Goal: Find specific page/section: Find specific page/section

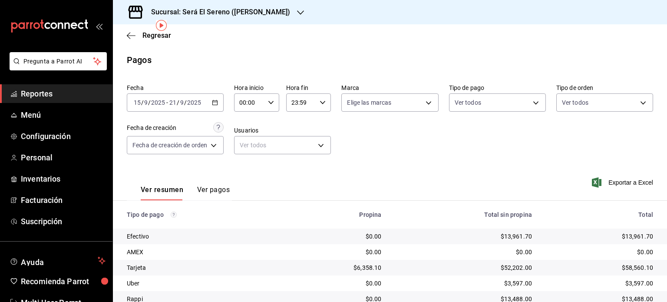
scroll to position [35, 0]
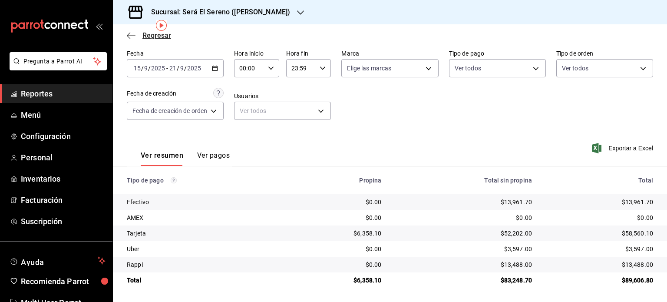
click at [158, 35] on span "Regresar" at bounding box center [156, 35] width 29 height 8
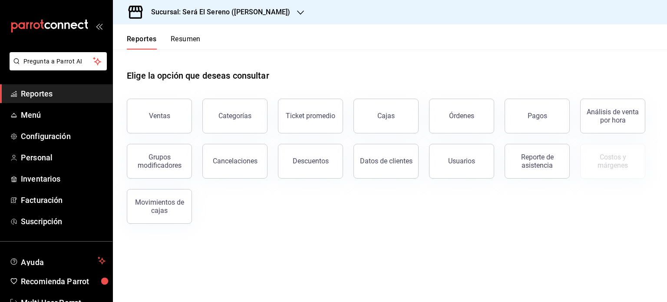
click at [178, 41] on button "Resumen" at bounding box center [186, 42] width 30 height 15
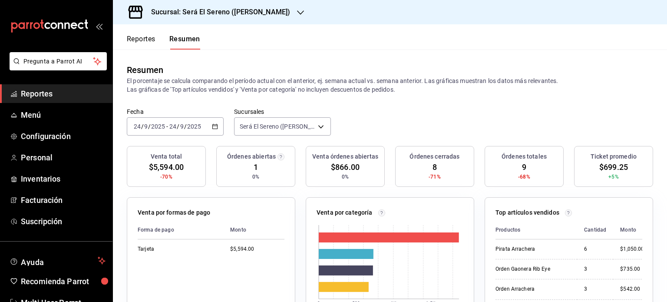
click at [183, 120] on div "[DATE] [DATE] - [DATE] [DATE]" at bounding box center [175, 126] width 97 height 18
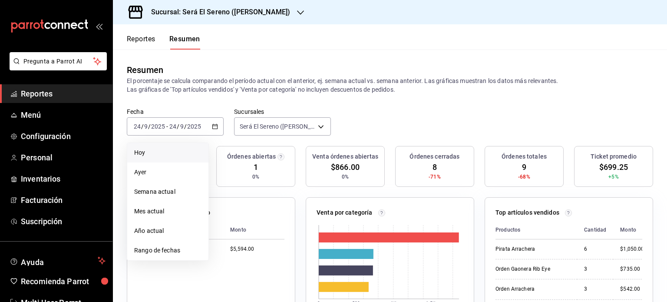
click at [156, 152] on span "Hoy" at bounding box center [167, 152] width 67 height 9
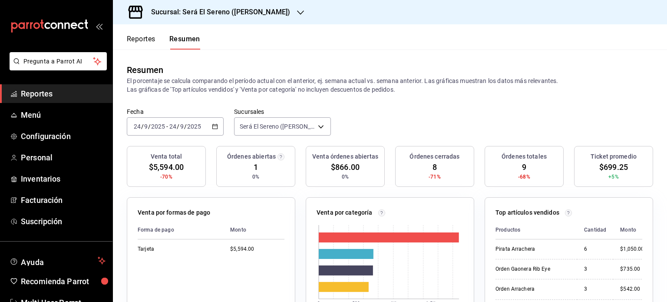
click at [177, 12] on h3 "Sucursal: Será El Sereno ([PERSON_NAME])" at bounding box center [217, 12] width 146 height 10
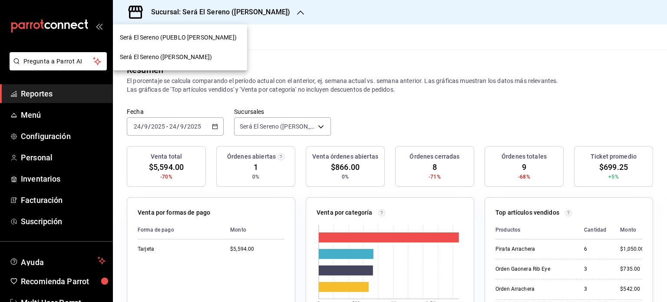
click at [170, 47] on div "Será El Sereno ([PERSON_NAME])" at bounding box center [180, 57] width 134 height 20
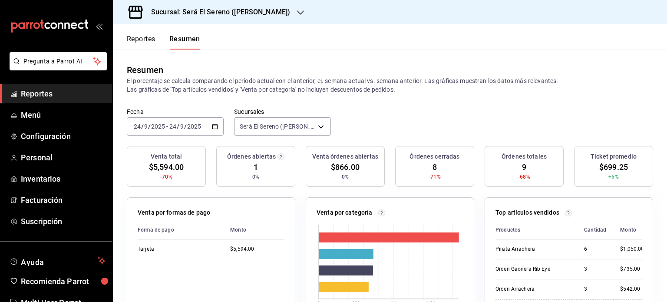
click at [194, 16] on h3 "Sucursal: Será El Sereno ([PERSON_NAME])" at bounding box center [217, 12] width 146 height 10
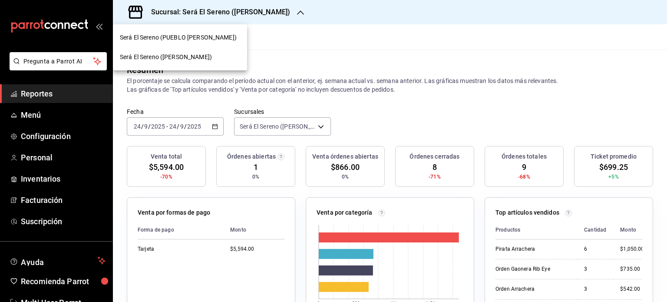
click at [186, 34] on span "Será El Sereno (PUEBLO [PERSON_NAME])" at bounding box center [178, 37] width 117 height 9
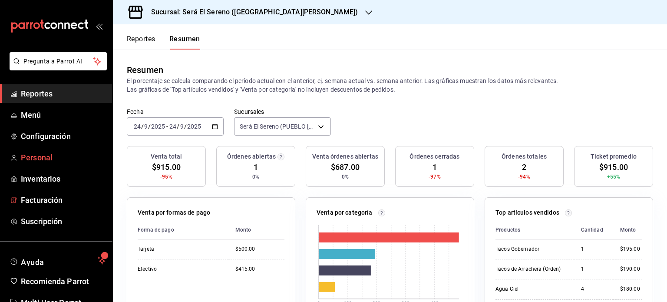
scroll to position [26, 0]
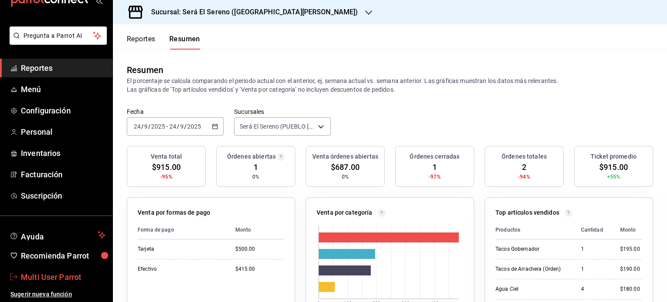
click at [66, 274] on span "Multi User Parrot" at bounding box center [63, 277] width 85 height 12
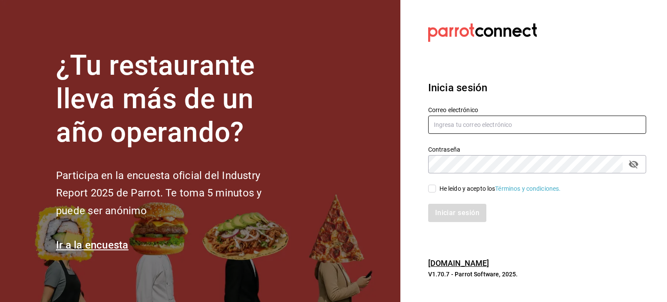
type input "[EMAIL_ADDRESS][DOMAIN_NAME]"
